Goal: Transaction & Acquisition: Purchase product/service

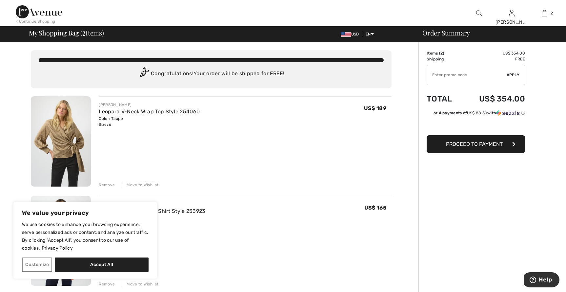
click at [467, 140] on button "Proceed to Payment" at bounding box center [476, 144] width 98 height 18
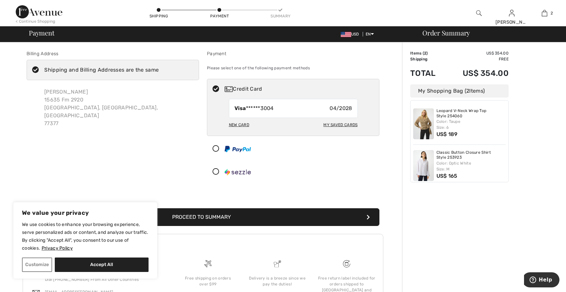
click at [149, 69] on div "Shipping and Billing Addresses are the same" at bounding box center [101, 70] width 114 height 8
click at [159, 69] on input "Shipping and Billing Addresses are the same" at bounding box center [161, 70] width 4 height 20
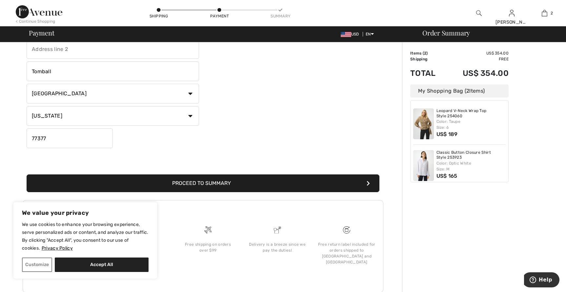
scroll to position [144, 0]
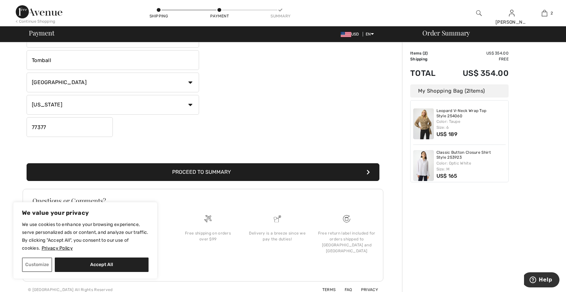
checkbox input "false"
click at [369, 168] on button "Proceed to Summary" at bounding box center [203, 172] width 353 height 18
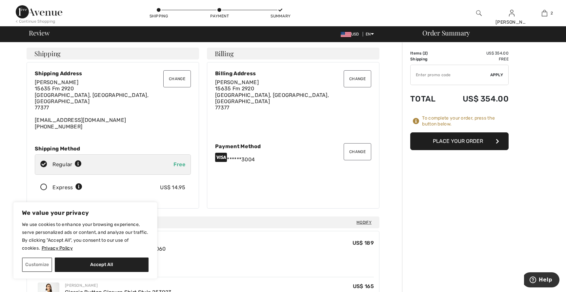
click at [179, 80] on button "Change" at bounding box center [177, 78] width 28 height 17
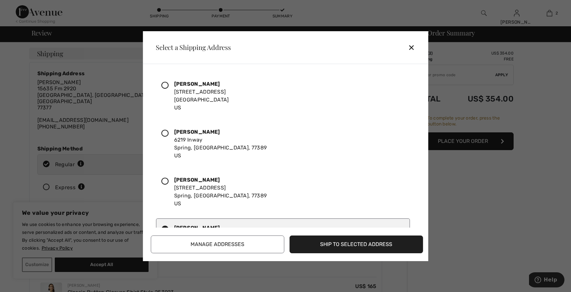
click at [164, 133] on icon at bounding box center [164, 133] width 7 height 7
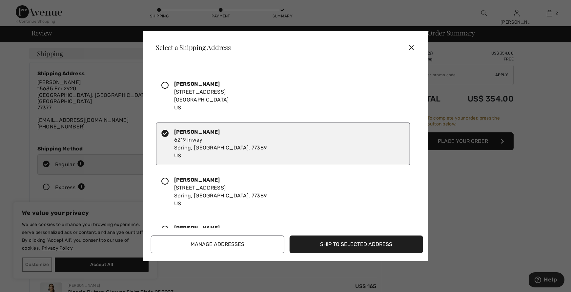
click at [331, 242] on button "Ship to Selected Address" at bounding box center [357, 244] width 134 height 18
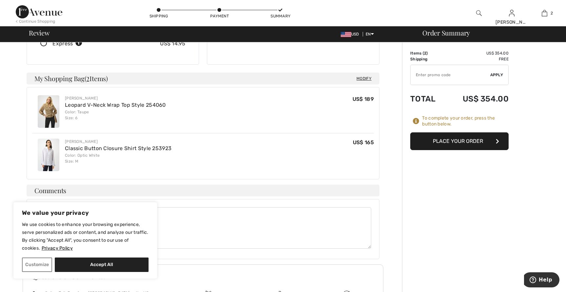
scroll to position [147, 0]
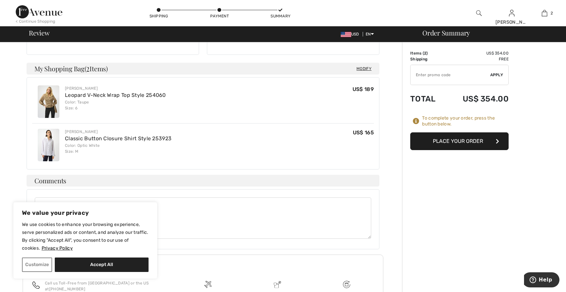
click at [457, 140] on button "Place Your Order" at bounding box center [459, 141] width 98 height 18
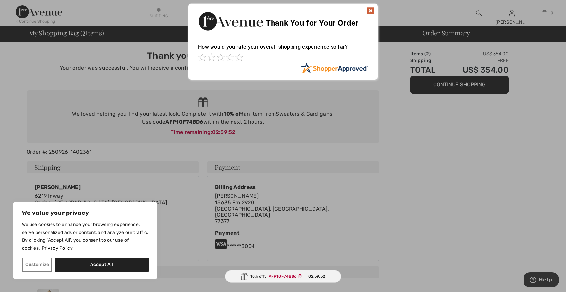
click at [369, 8] on img at bounding box center [371, 11] width 8 height 8
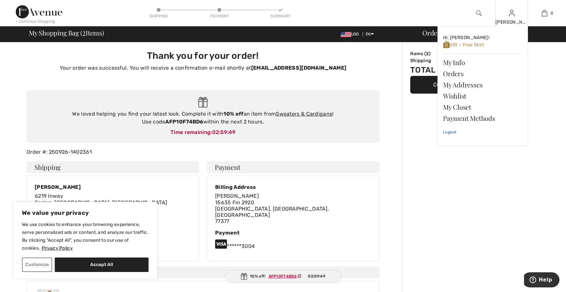
click at [451, 131] on link "Logout" at bounding box center [482, 132] width 79 height 16
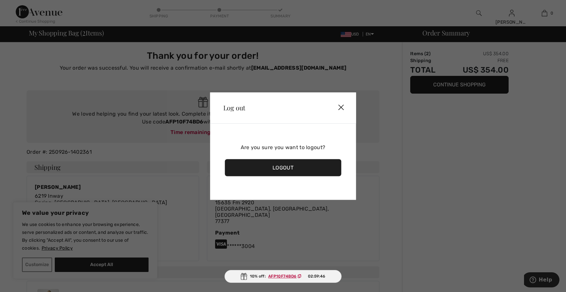
click at [286, 161] on div "Logout" at bounding box center [283, 167] width 116 height 17
